Goal: Task Accomplishment & Management: Manage account settings

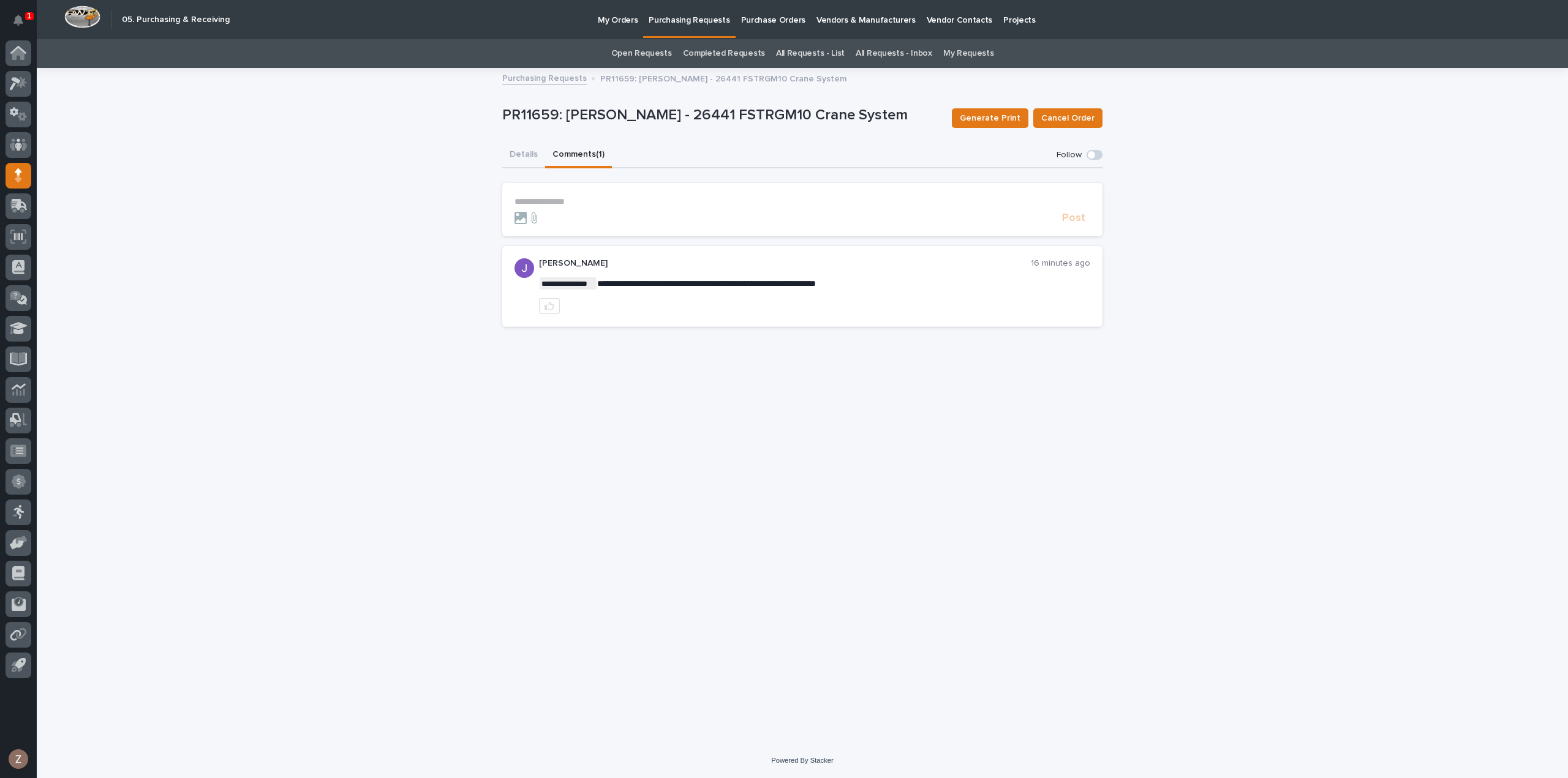
click at [581, 190] on section "**********" at bounding box center [802, 209] width 600 height 53
click at [584, 199] on p "**********" at bounding box center [802, 201] width 576 height 10
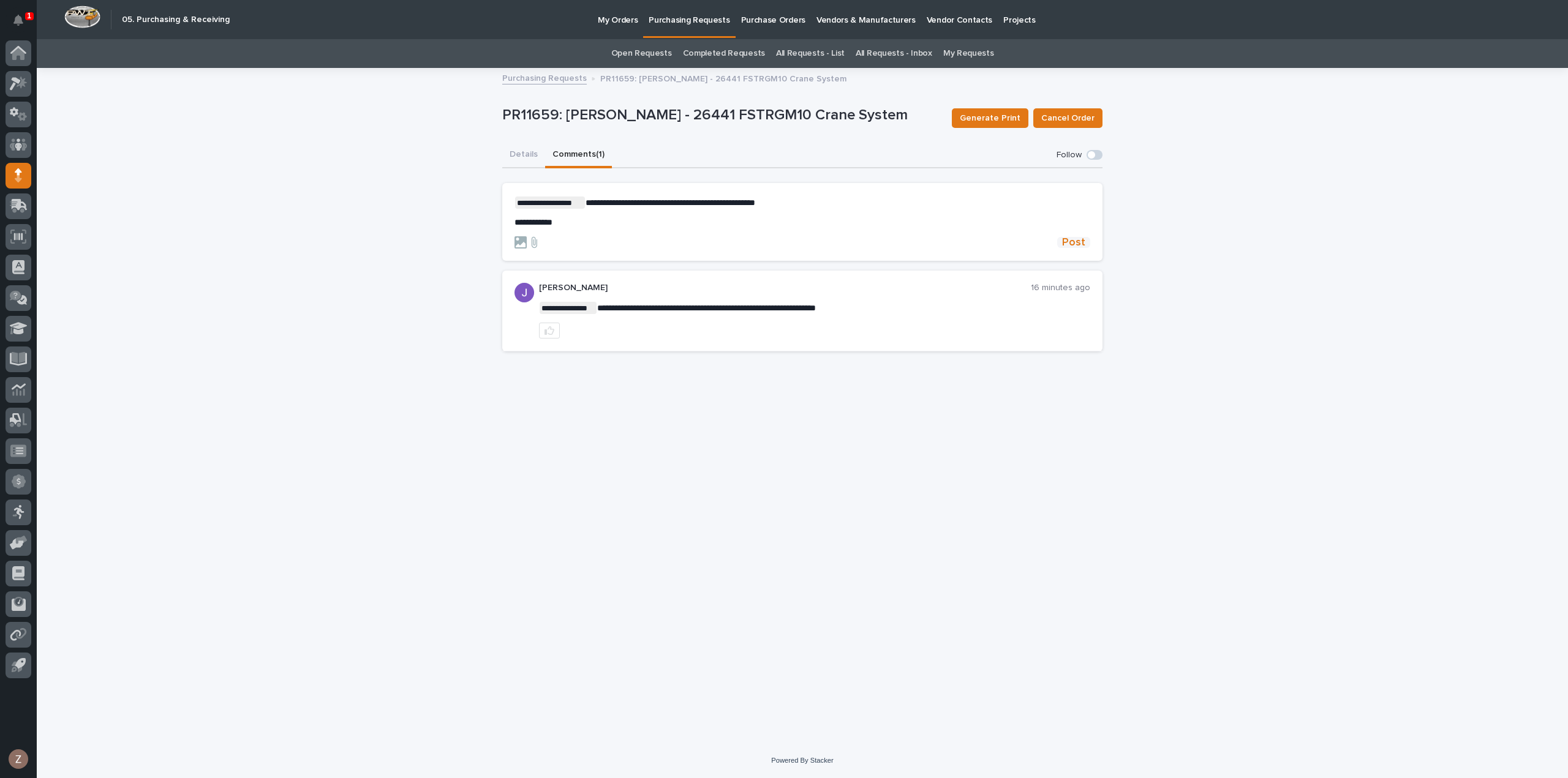
click at [1076, 242] on span "Post" at bounding box center [1074, 242] width 24 height 11
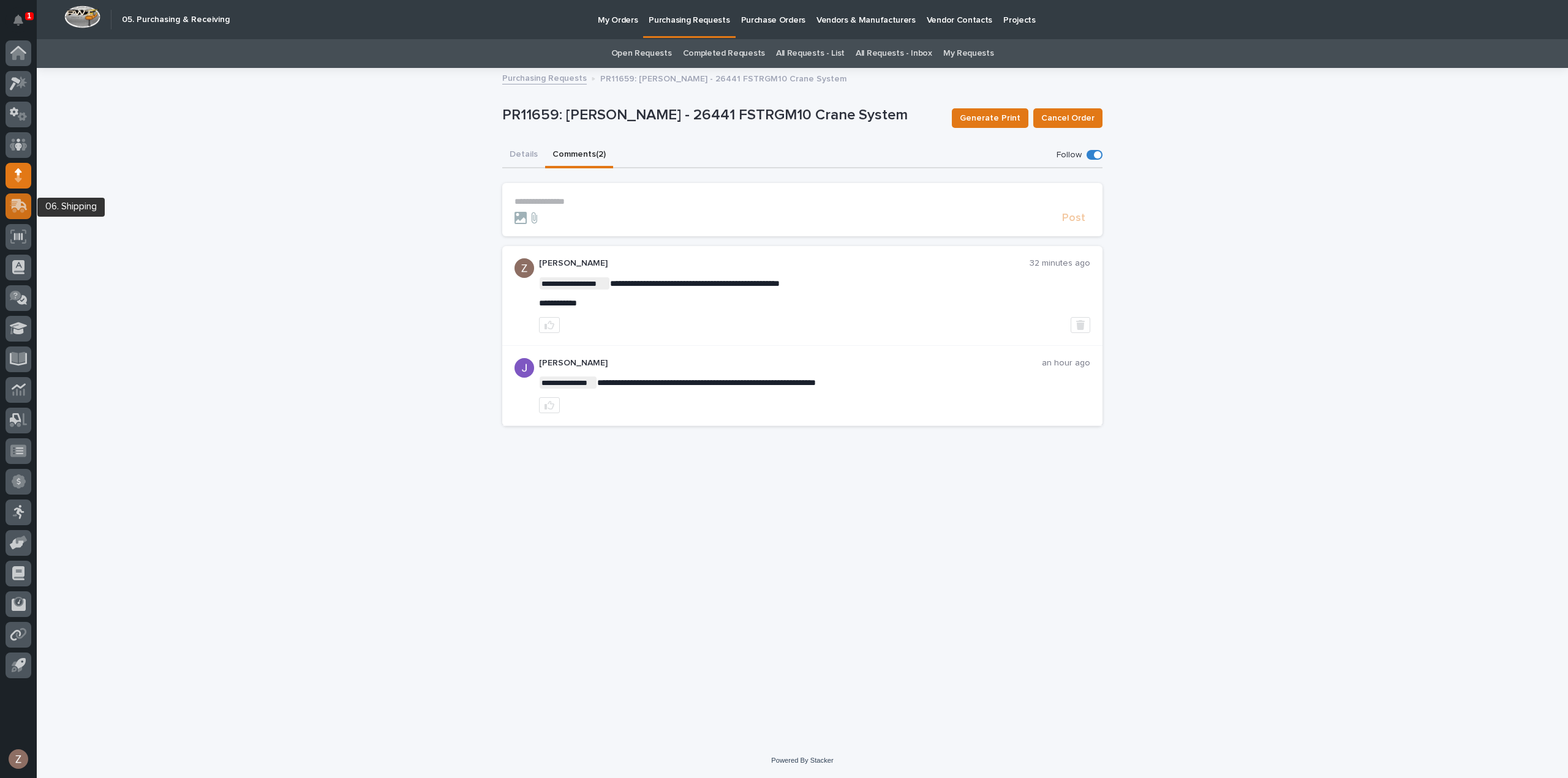
click at [16, 210] on icon at bounding box center [17, 207] width 15 height 11
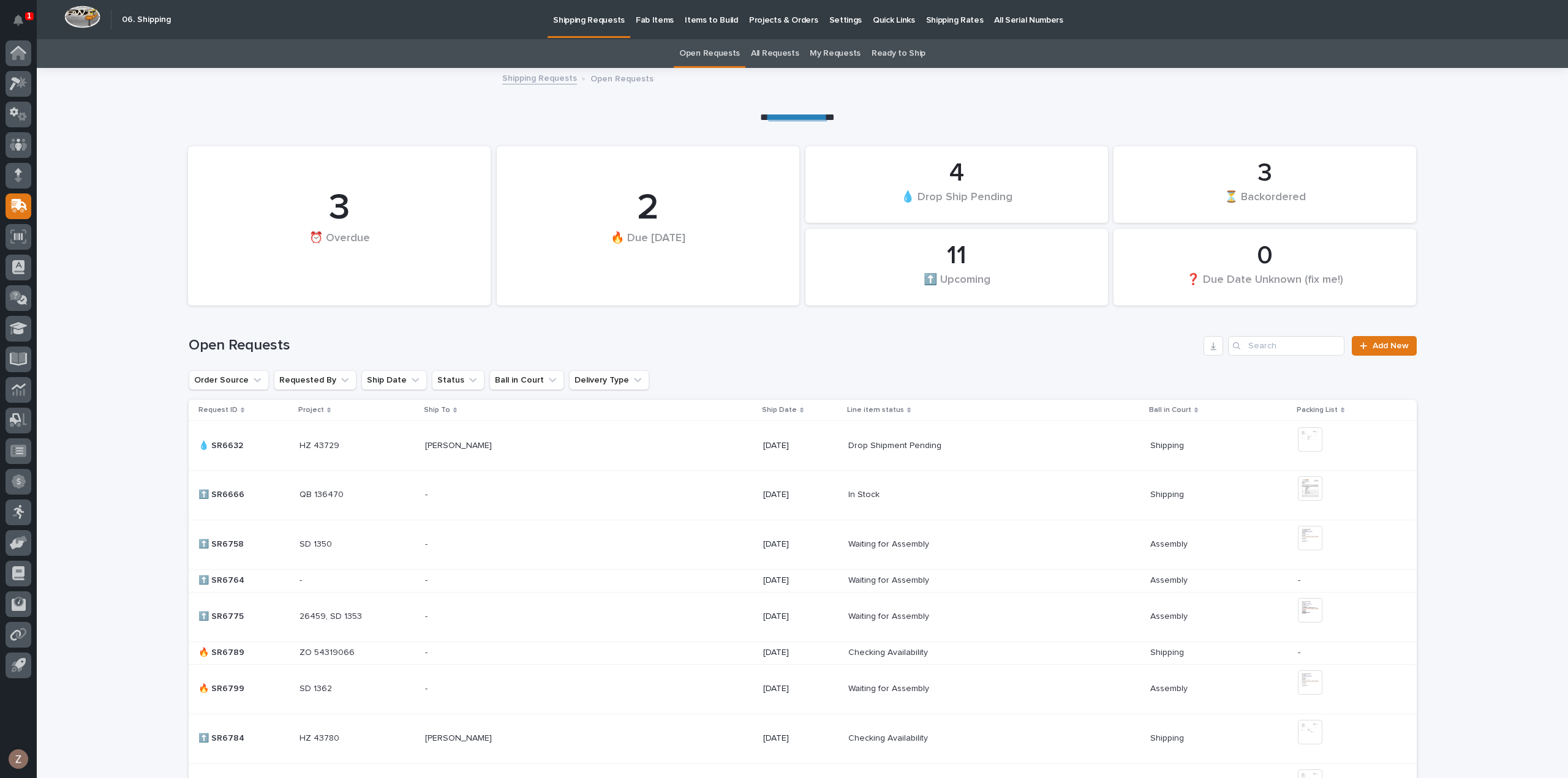
click at [943, 18] on p "Shipping Rates" at bounding box center [955, 12] width 58 height 25
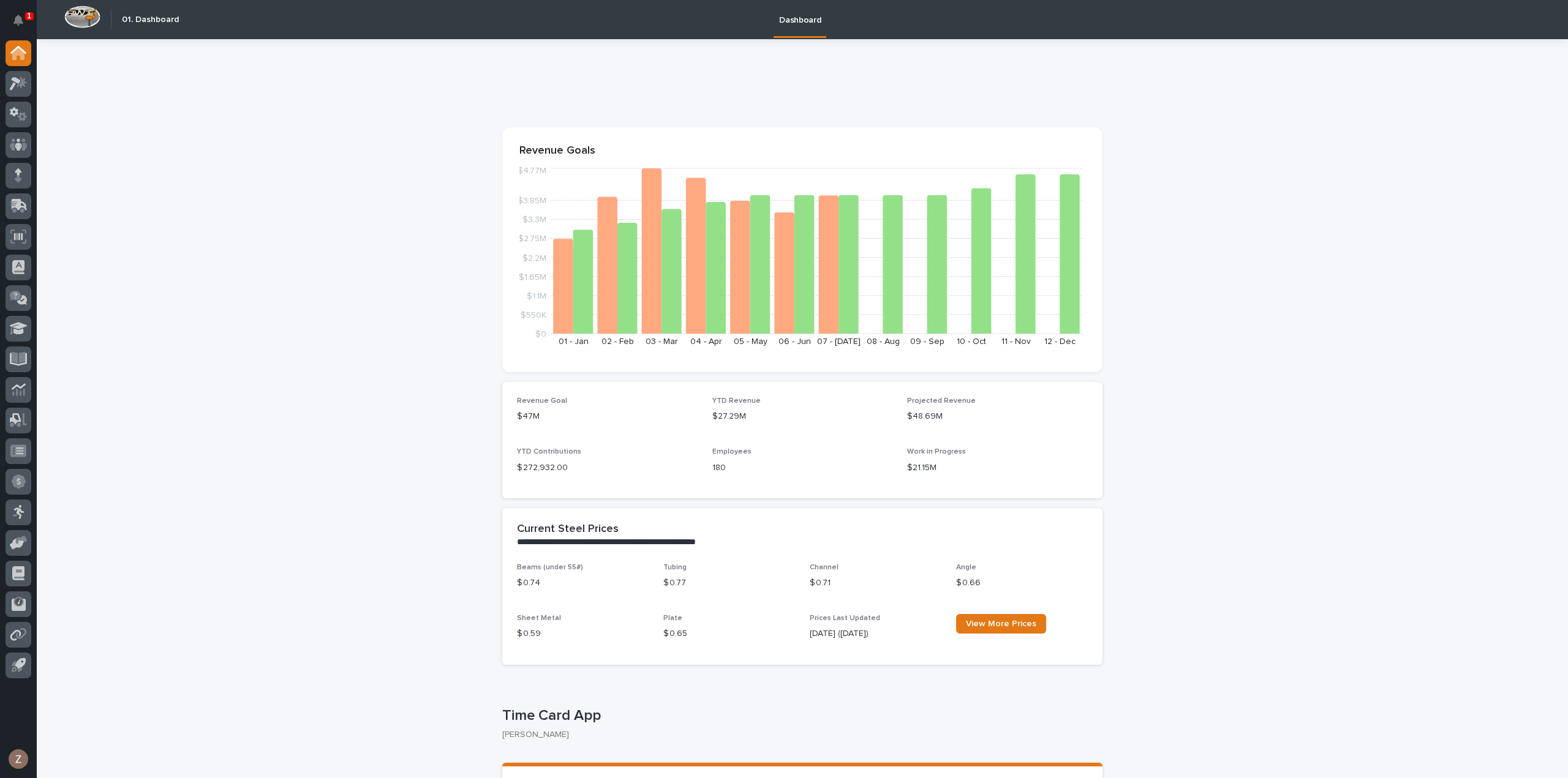
click at [24, 16] on button "Notifications" at bounding box center [17, 19] width 25 height 25
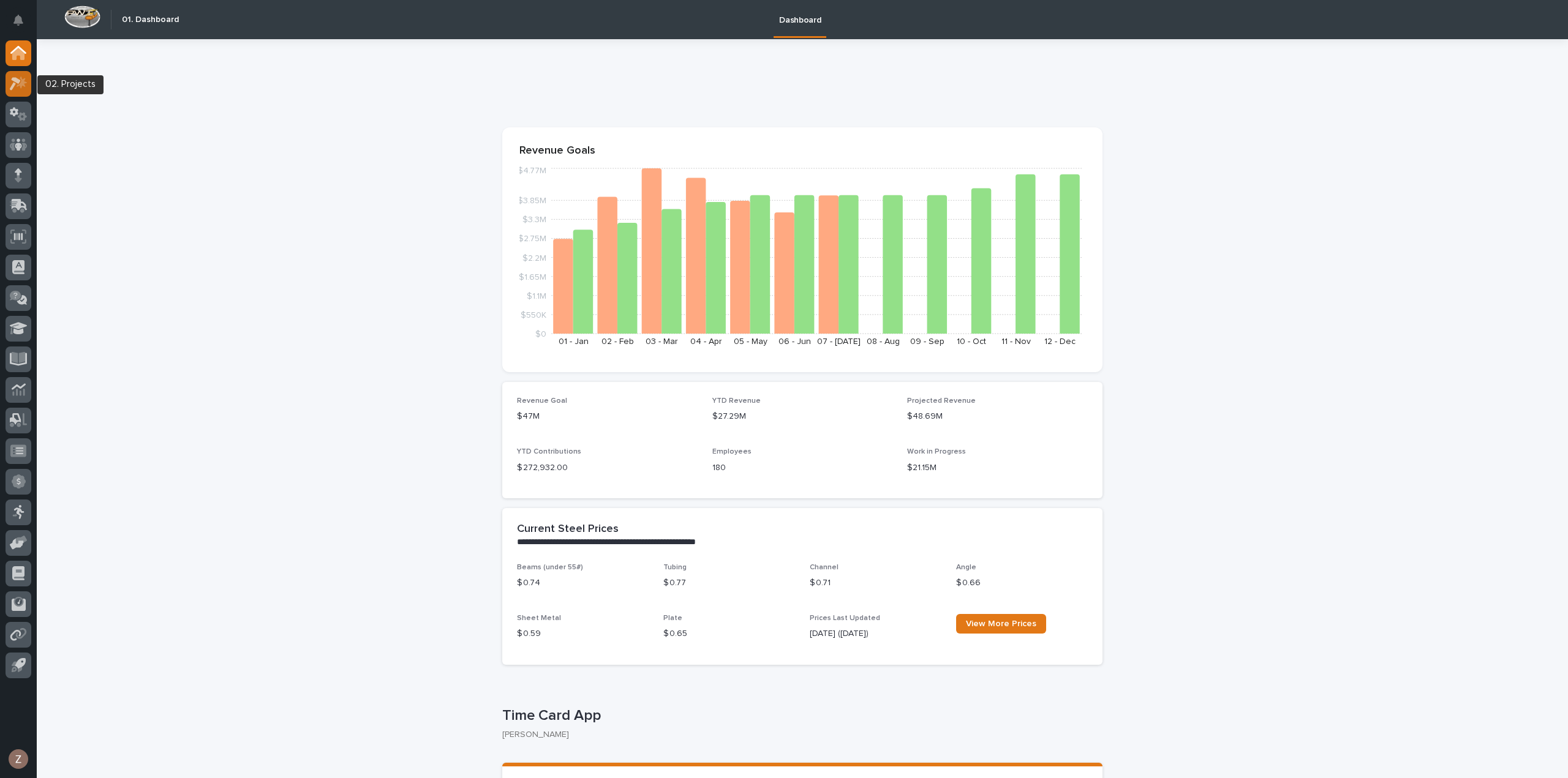
click at [17, 80] on icon at bounding box center [15, 83] width 11 height 13
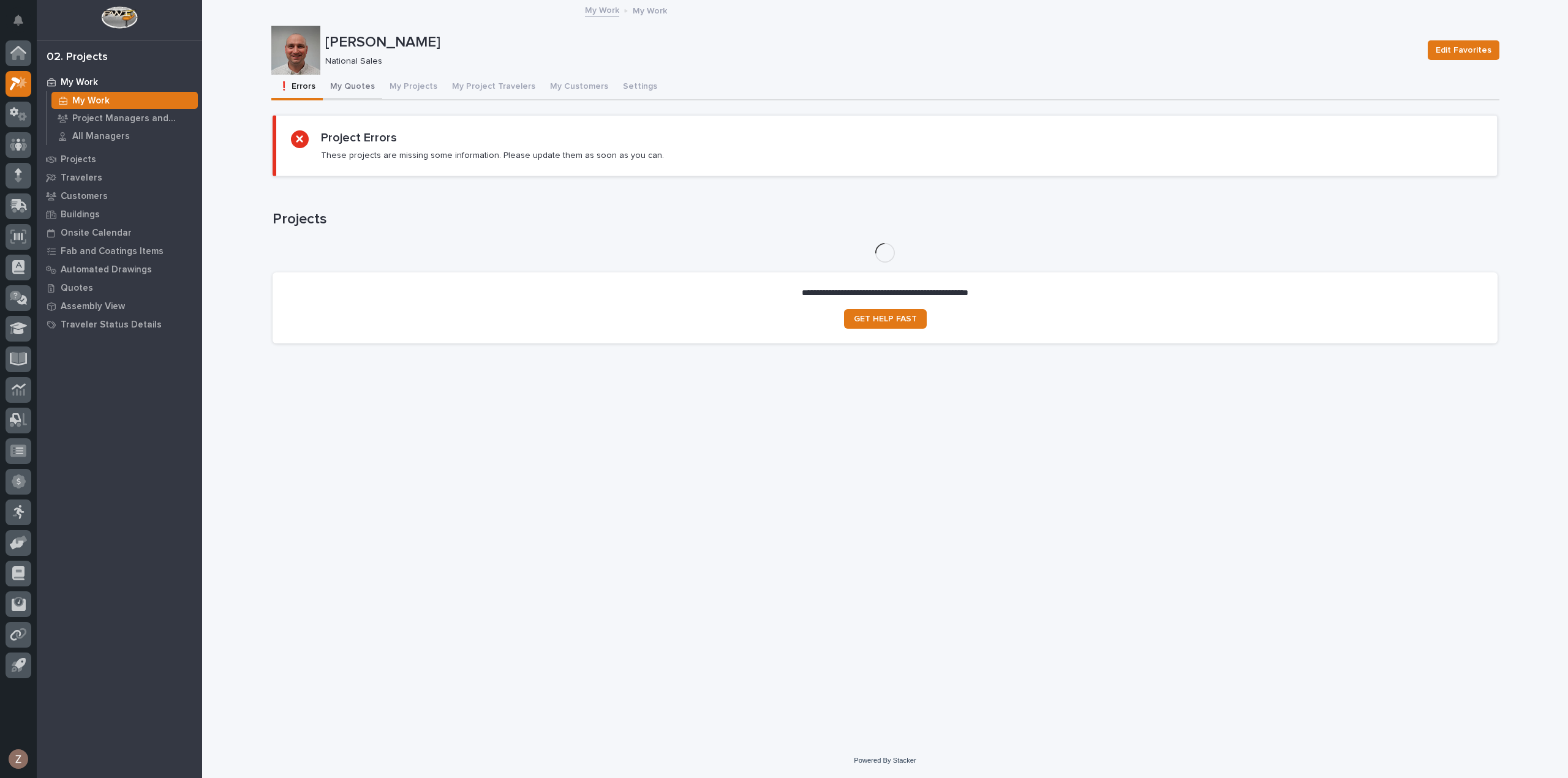
click at [355, 88] on button "My Quotes" at bounding box center [352, 87] width 59 height 25
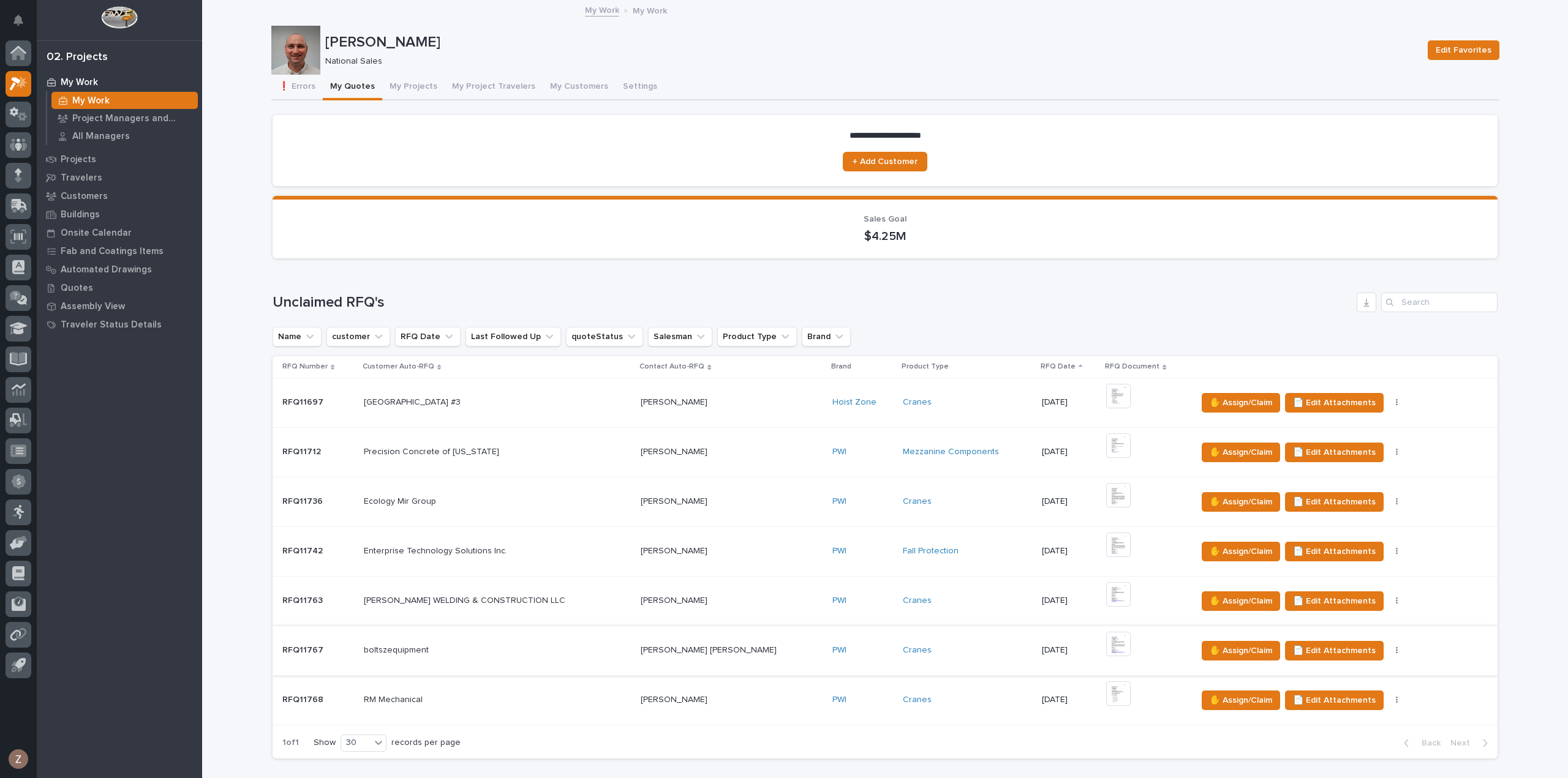
scroll to position [122, 0]
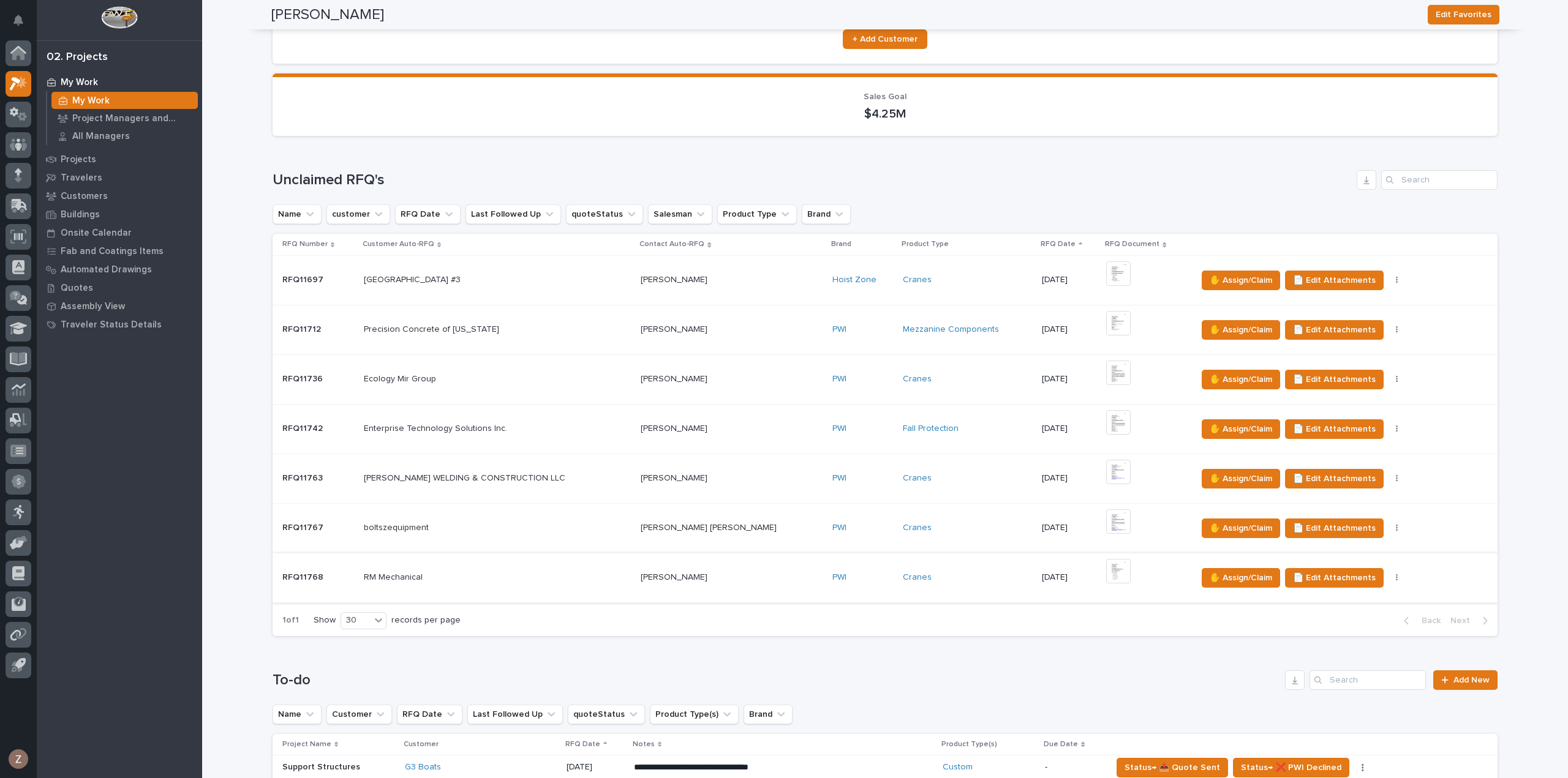
click at [1106, 570] on img at bounding box center [1118, 571] width 24 height 24
click at [1106, 570] on div "+ 0" at bounding box center [1124, 577] width 37 height 38
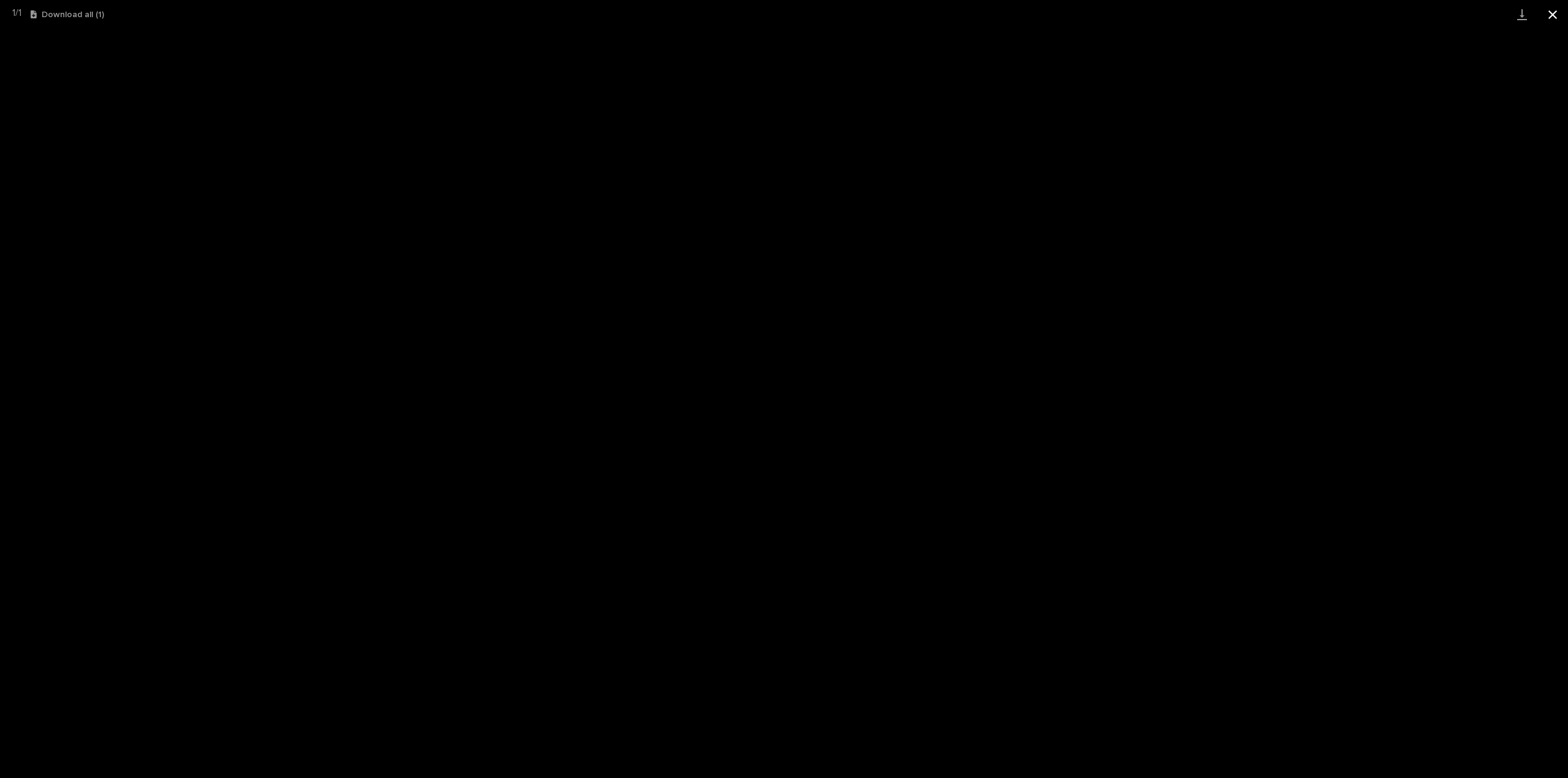
click at [1560, 17] on button "Close gallery" at bounding box center [1551, 14] width 31 height 29
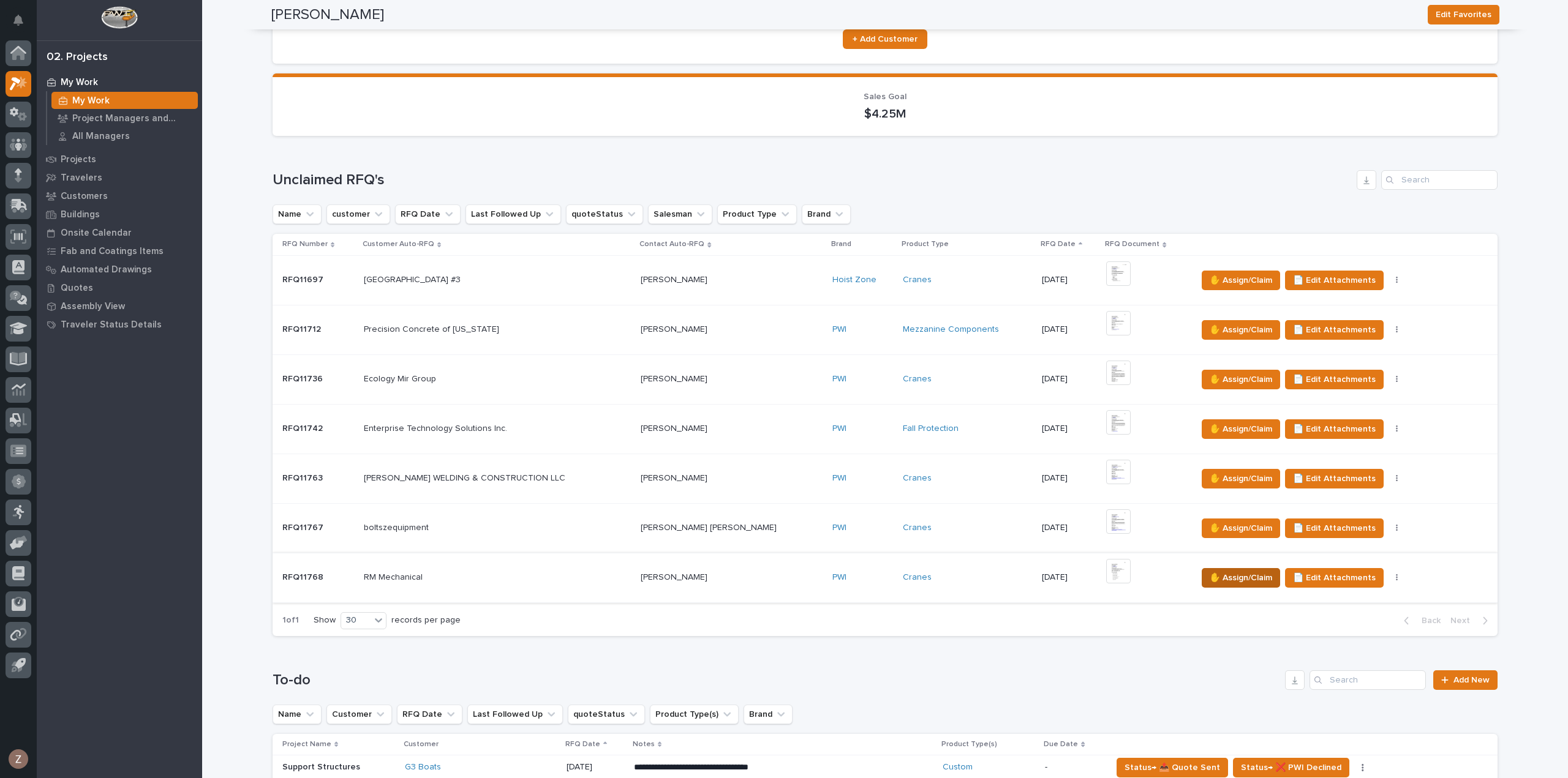
click at [1210, 577] on span "✋ Assign/Claim" at bounding box center [1241, 577] width 63 height 15
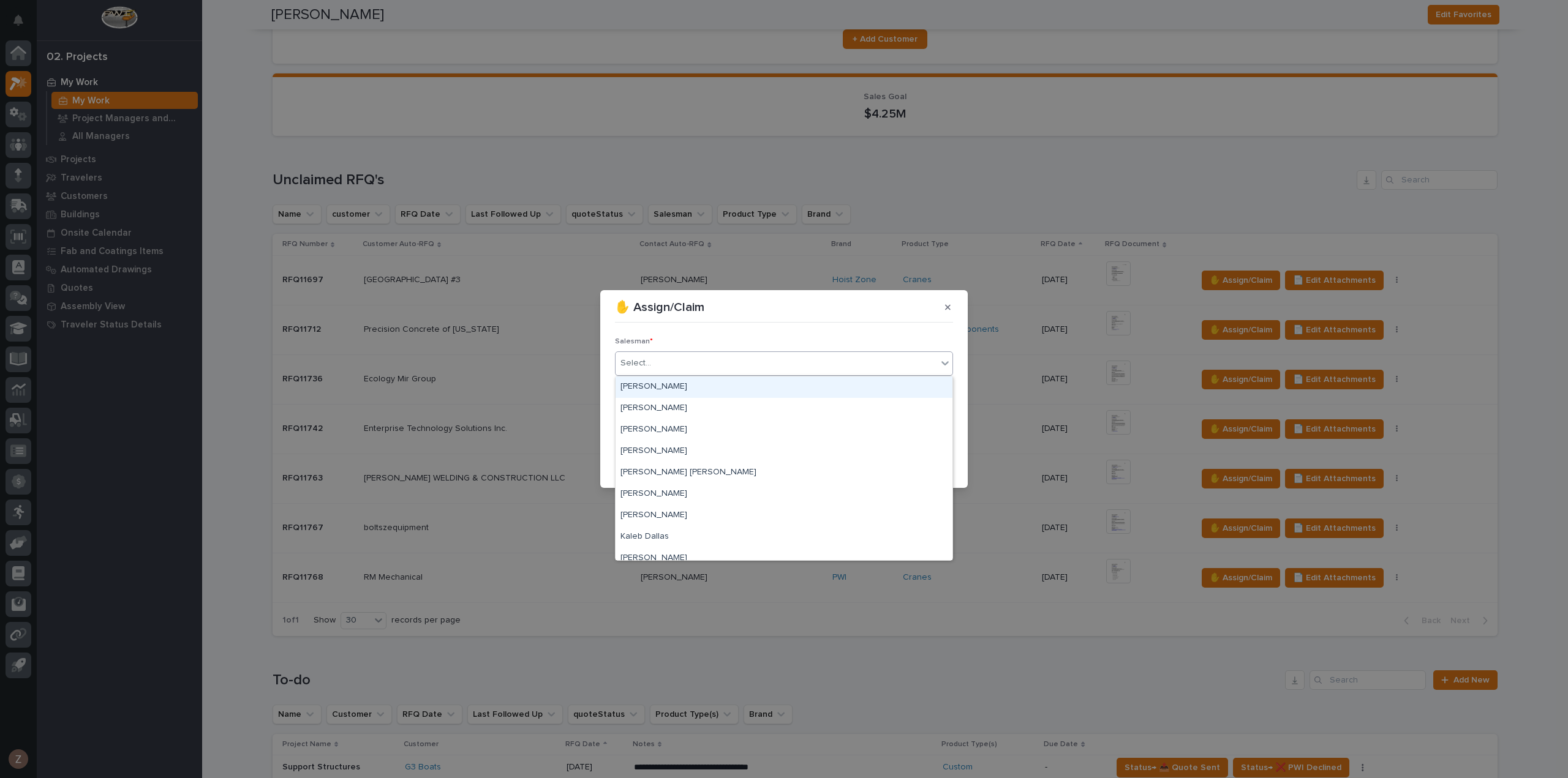
click at [760, 355] on div "Select..." at bounding box center [776, 363] width 322 height 20
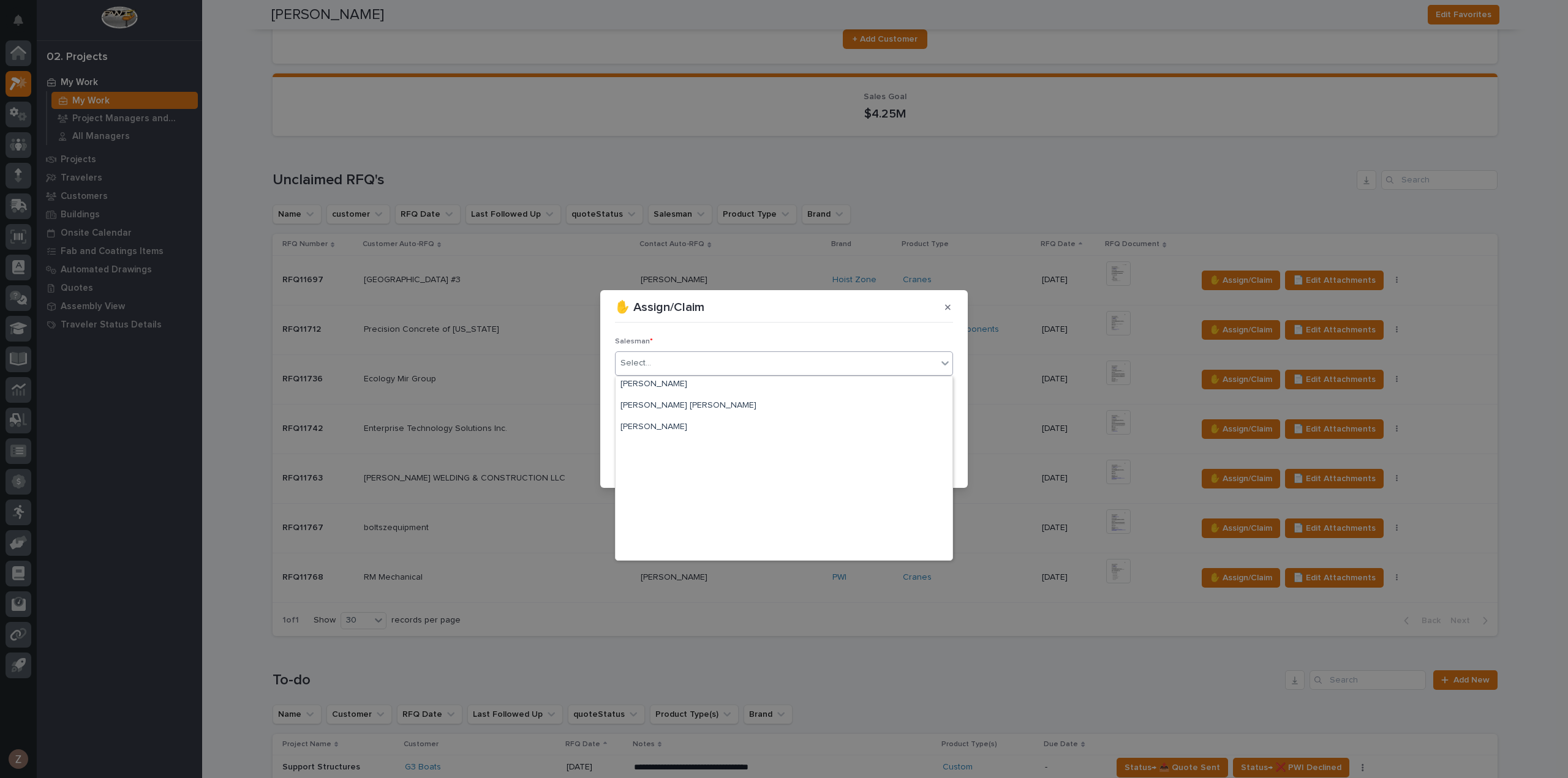
scroll to position [266, 0]
click at [733, 525] on div "[PERSON_NAME]" at bounding box center [784, 528] width 337 height 22
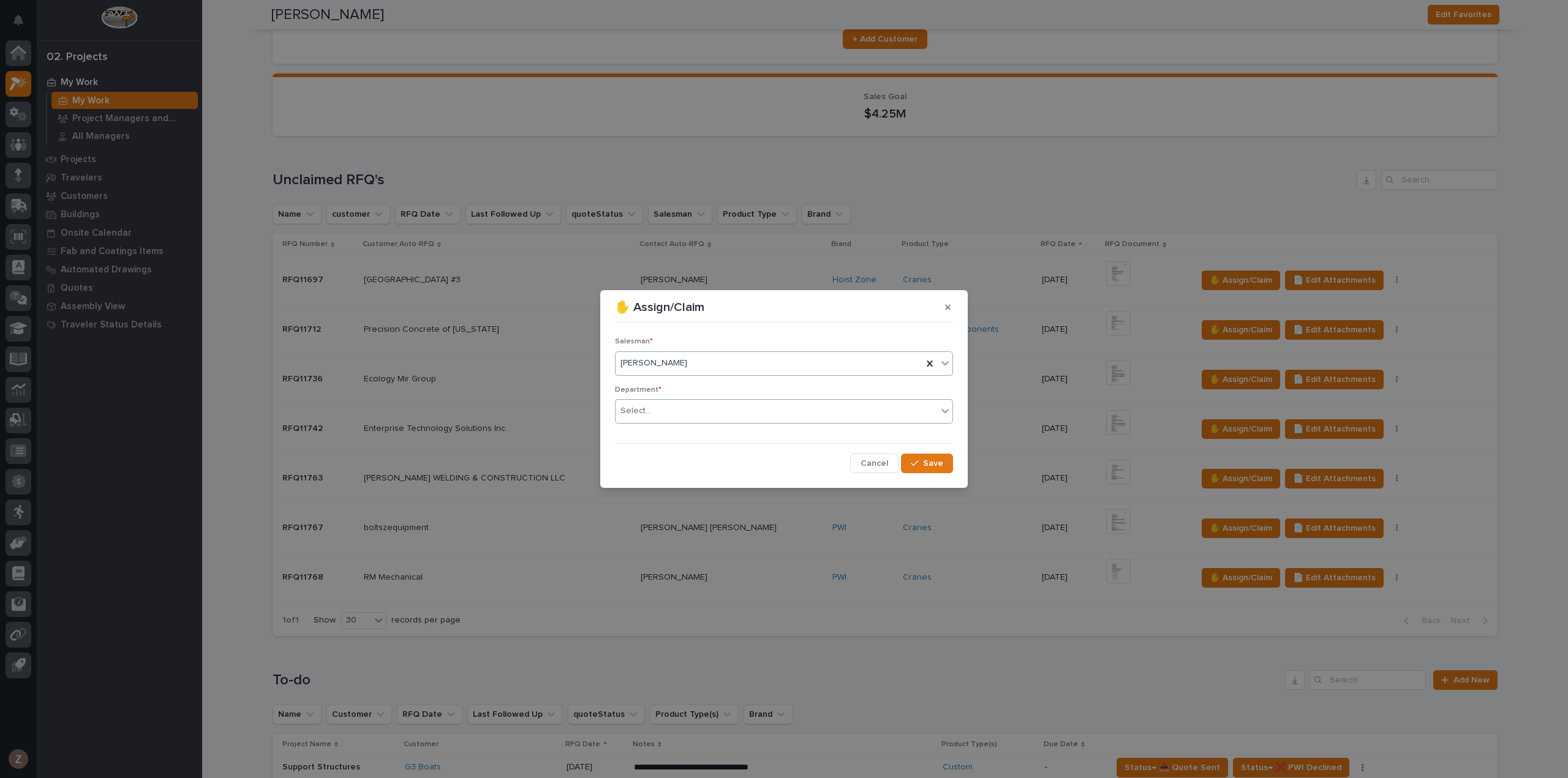
click at [823, 401] on div "Select..." at bounding box center [776, 411] width 322 height 20
click at [797, 434] on div "National Sales" at bounding box center [784, 434] width 337 height 22
click at [924, 467] on span "Save" at bounding box center [932, 463] width 20 height 11
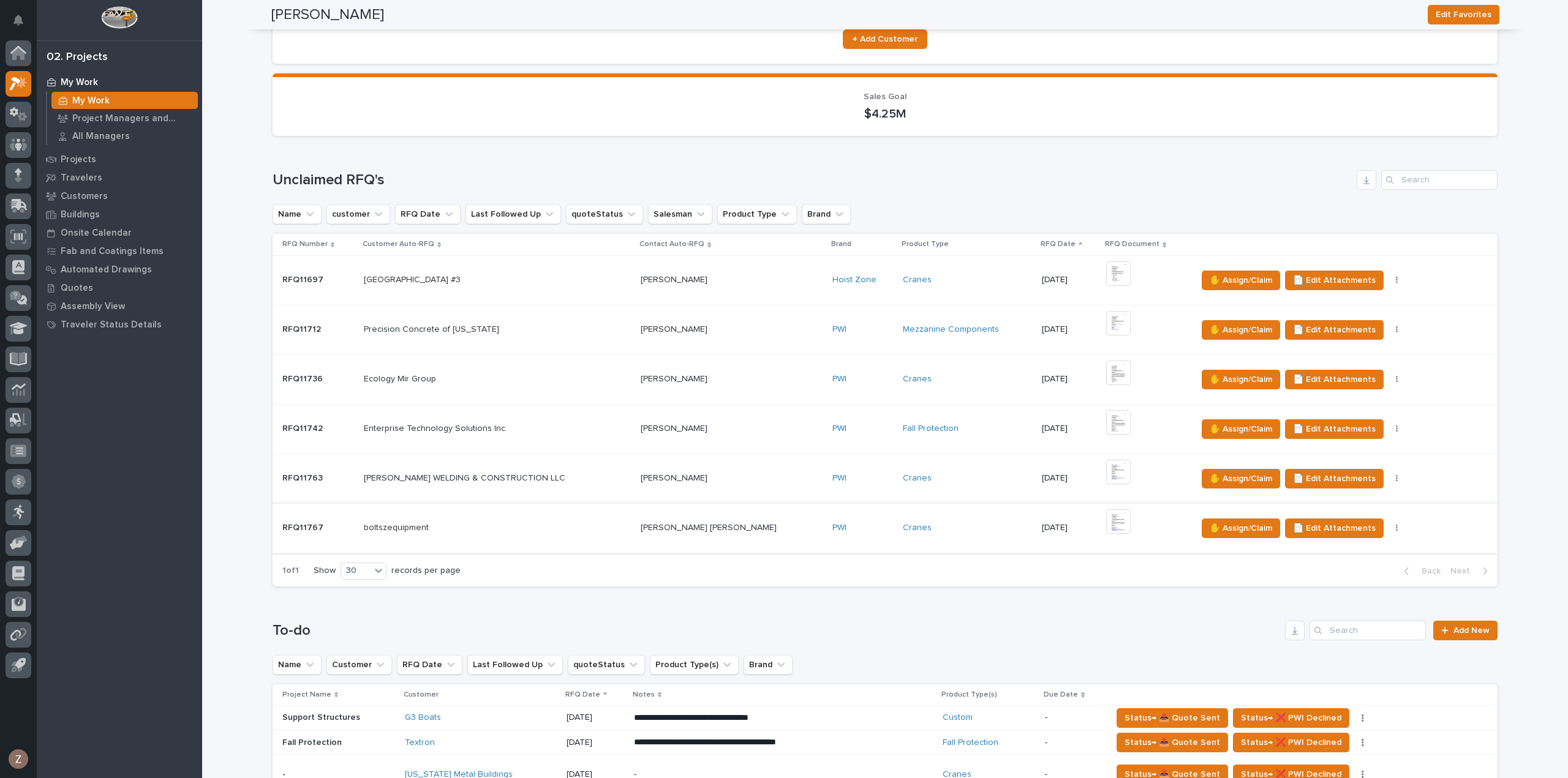
click at [1106, 523] on img at bounding box center [1118, 522] width 24 height 24
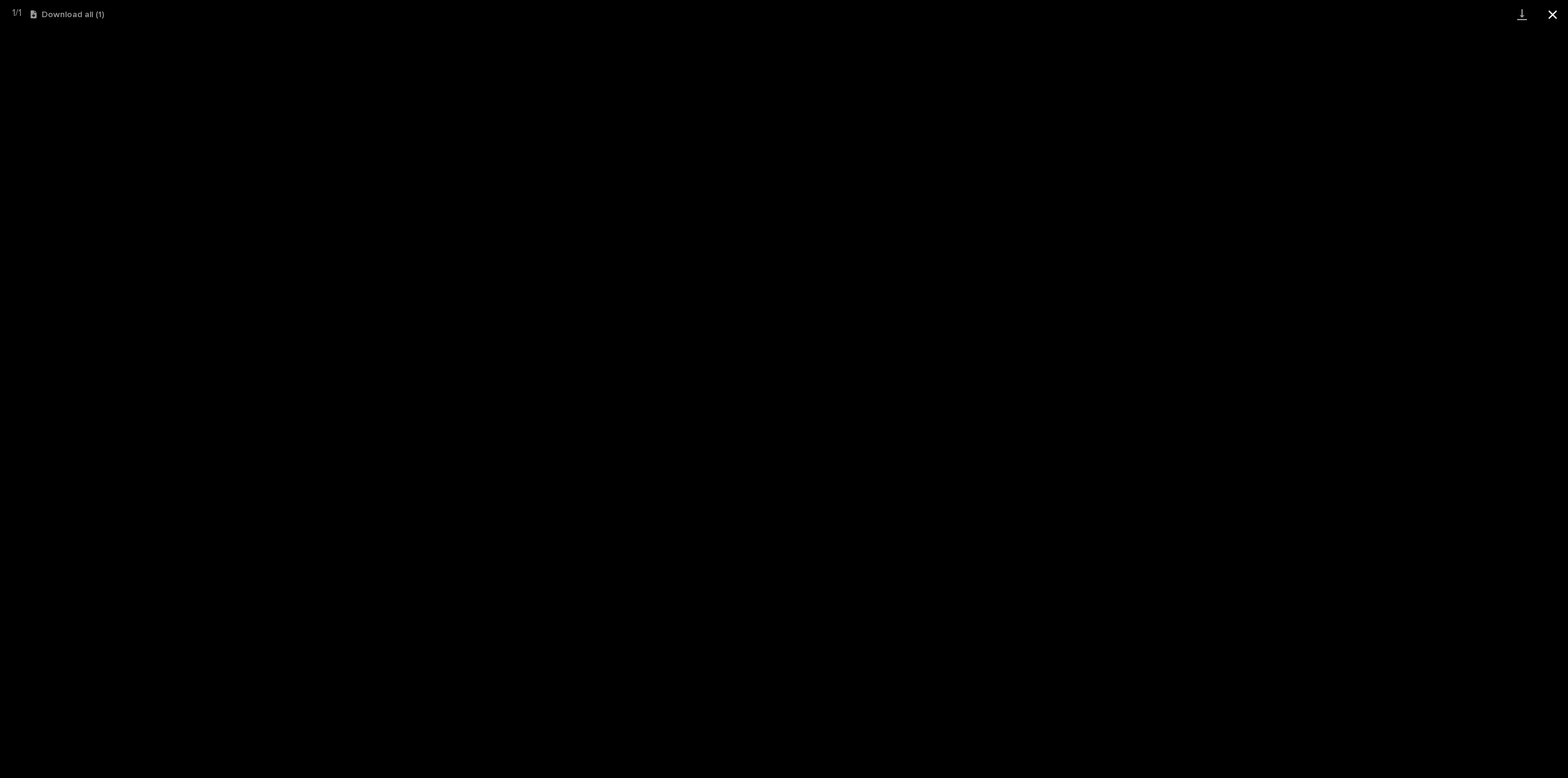
click at [1556, 11] on button "Close gallery" at bounding box center [1551, 14] width 31 height 29
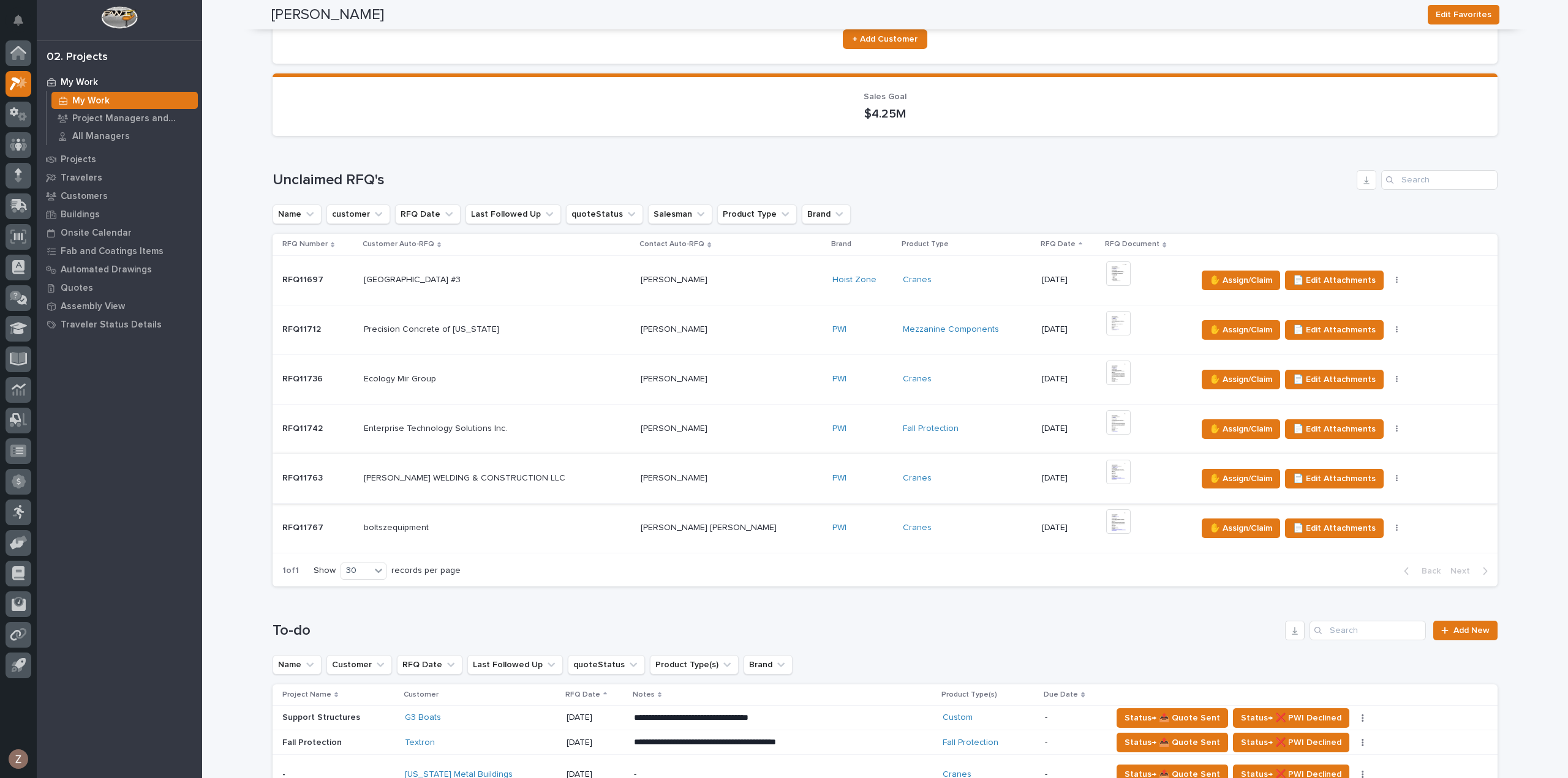
click at [1106, 467] on img at bounding box center [1118, 472] width 24 height 24
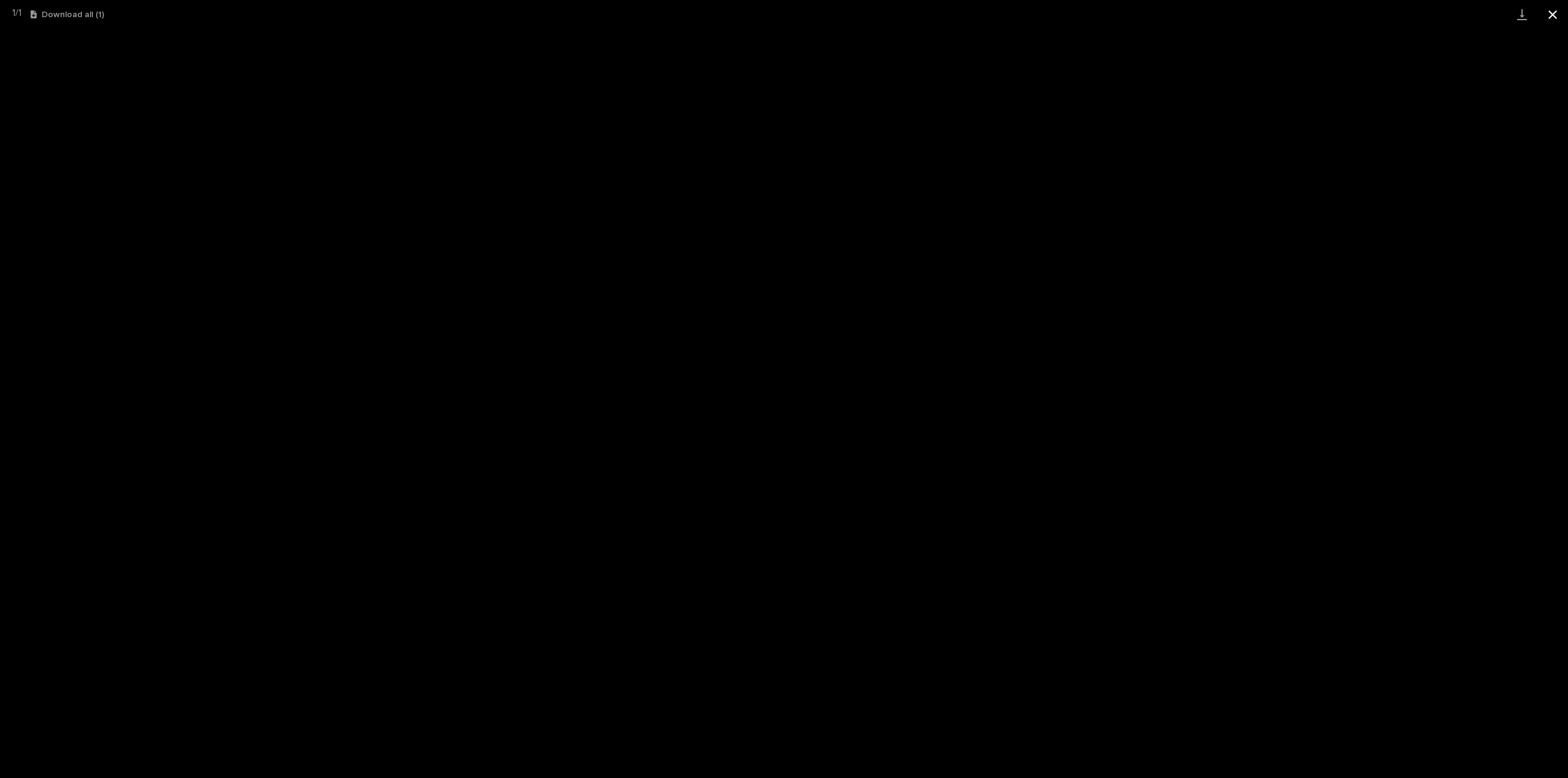
click at [1557, 12] on button "Close gallery" at bounding box center [1551, 14] width 31 height 29
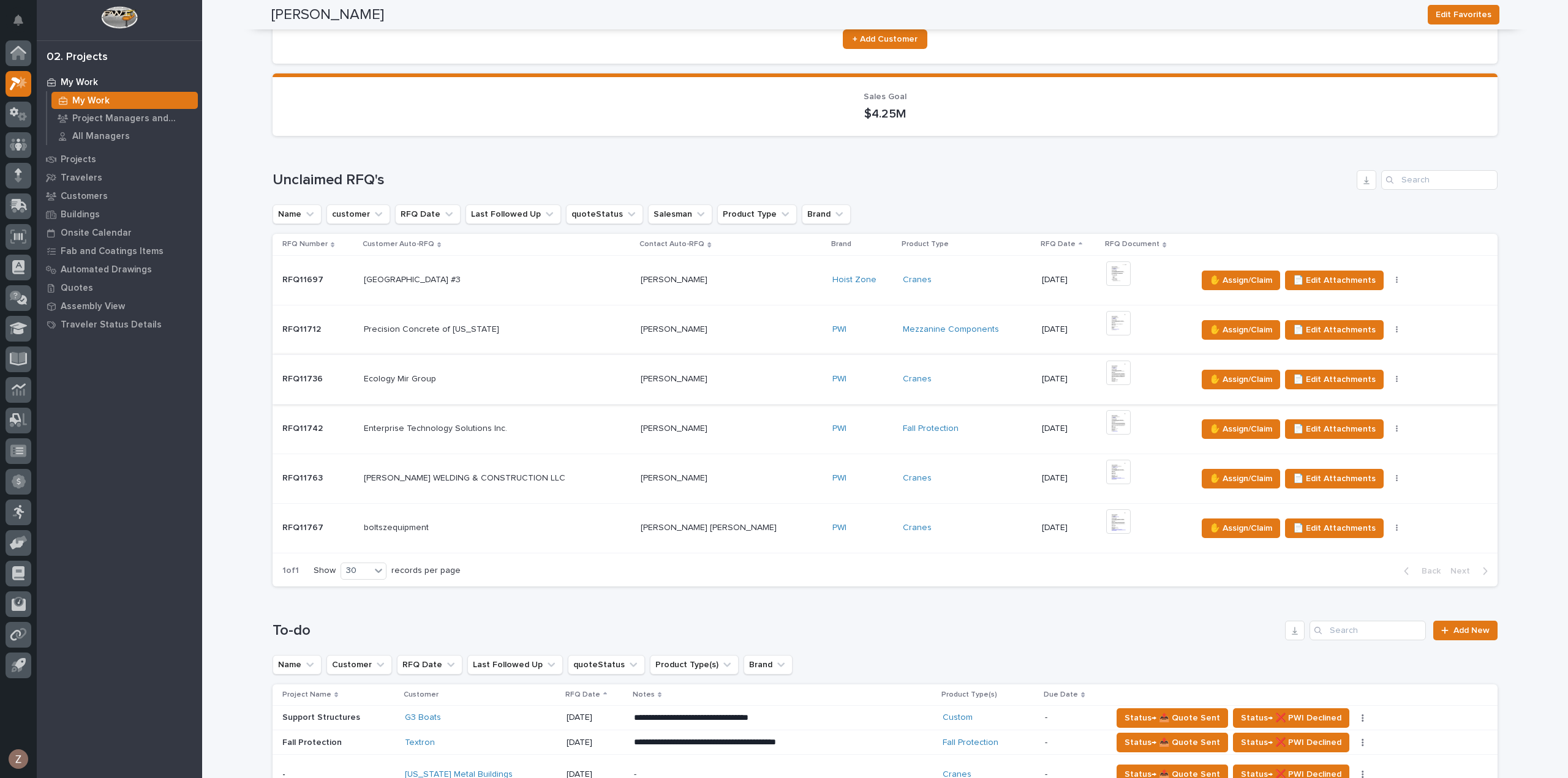
click at [1106, 365] on img at bounding box center [1118, 373] width 24 height 24
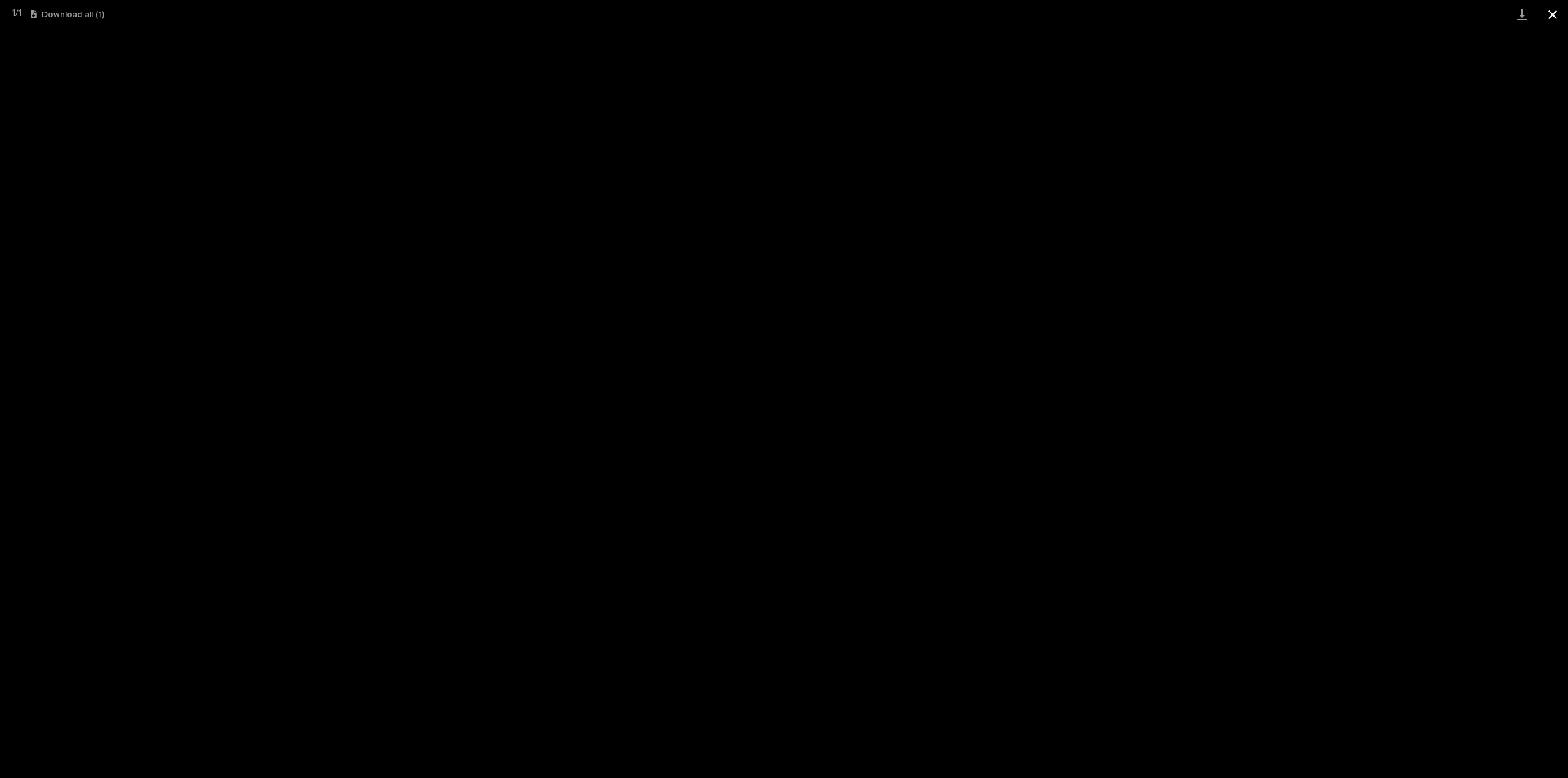
click at [1553, 13] on button "Close gallery" at bounding box center [1551, 14] width 31 height 29
